Goal: Task Accomplishment & Management: Complete application form

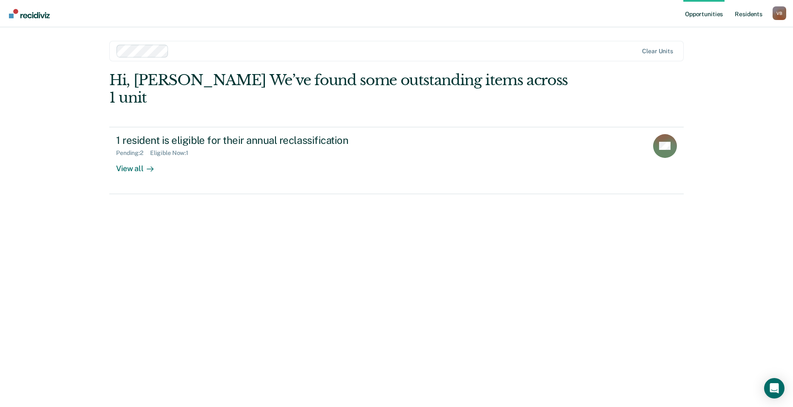
click at [751, 11] on link "Resident s" at bounding box center [748, 13] width 31 height 27
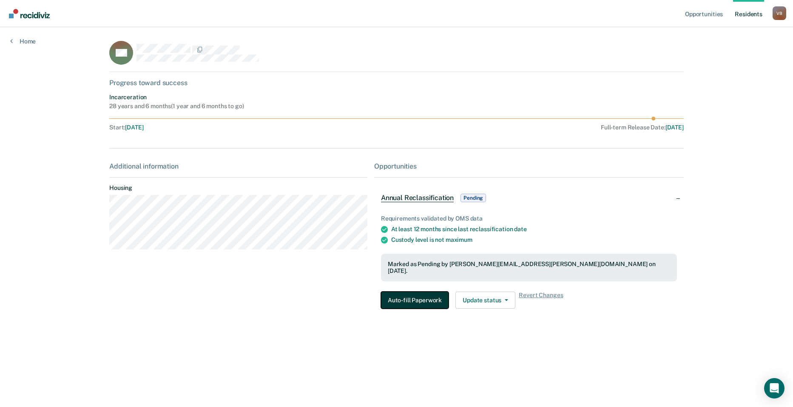
click at [419, 294] on button "Auto-fill Paperwork" at bounding box center [415, 299] width 68 height 17
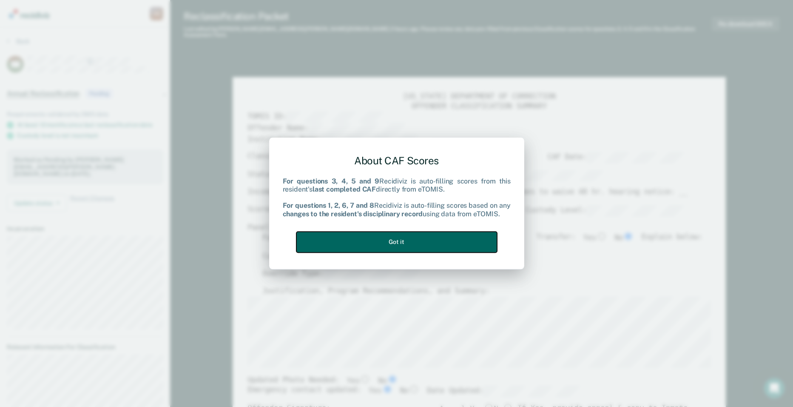
click at [407, 239] on button "Got it" at bounding box center [397, 241] width 201 height 21
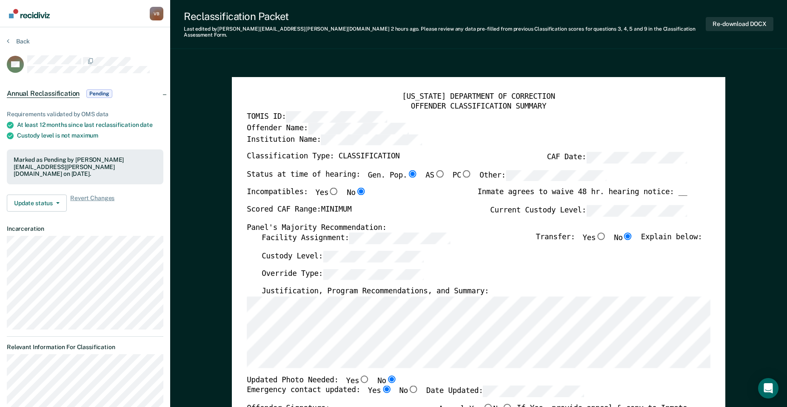
click at [456, 240] on div "Facility Assignment: Transfer: Yes No Explain below:" at bounding box center [482, 241] width 440 height 18
click at [733, 18] on button "Re-download DOCX" at bounding box center [740, 24] width 68 height 14
type textarea "x"
